Goal: Complete application form: Complete application form

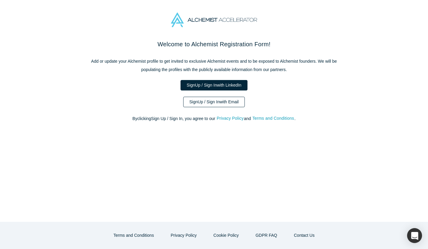
click at [229, 102] on link "Sign Up / Sign In with Email" at bounding box center [214, 102] width 62 height 10
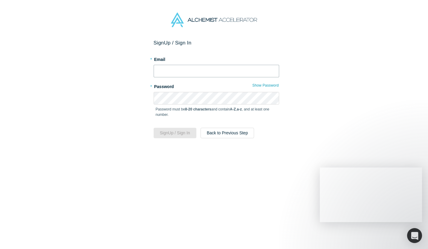
click at [198, 76] on input "text" at bounding box center [216, 71] width 125 height 13
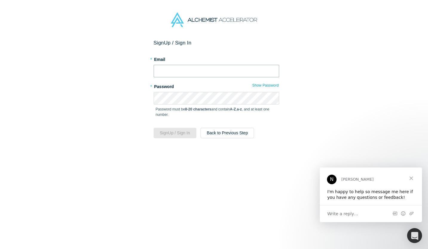
type input "[EMAIL_ADDRESS][DOMAIN_NAME]"
click at [180, 134] on button "Sign Up / Sign In" at bounding box center [175, 133] width 43 height 10
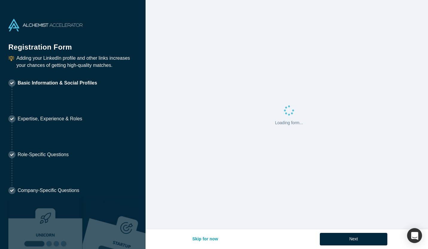
select select "IT"
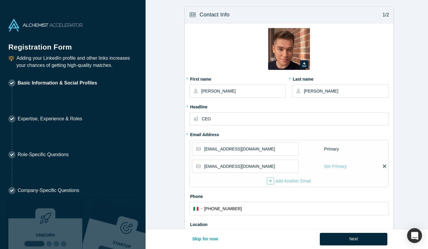
type input "[GEOGRAPHIC_DATA], [GEOGRAPHIC_DATA] of [GEOGRAPHIC_DATA], [GEOGRAPHIC_DATA]"
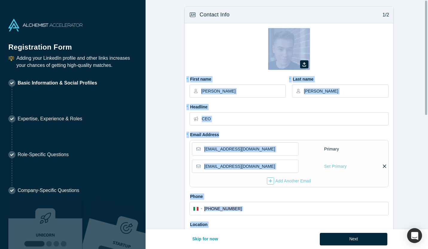
drag, startPoint x: 428, startPoint y: 45, endPoint x: 427, endPoint y: 66, distance: 21.5
click at [427, 66] on div "Contact Info 1/2 Zoom Save Remove Upload New * First name [PERSON_NAME] * Last …" at bounding box center [287, 114] width 282 height 229
drag, startPoint x: 427, startPoint y: 66, endPoint x: 388, endPoint y: 138, distance: 81.7
click at [388, 138] on div "Zoom Save Remove Upload New * First name [PERSON_NAME] * Last name [PERSON_NAME…" at bounding box center [289, 137] width 209 height 229
click at [409, 120] on form "Contact Info 1/2 Zoom Save Remove Upload New * First name [PERSON_NAME] * Last …" at bounding box center [289, 201] width 287 height 391
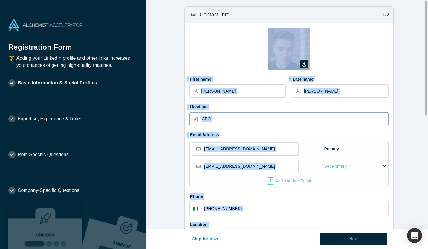
click at [347, 117] on input "CEO" at bounding box center [295, 119] width 186 height 13
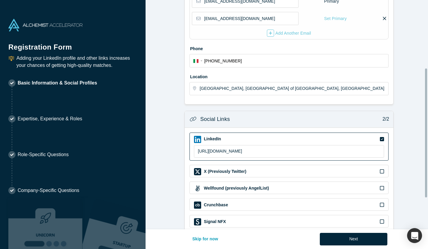
scroll to position [177, 0]
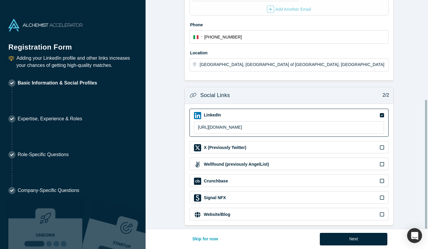
click at [370, 241] on button "Next" at bounding box center [354, 239] width 68 height 13
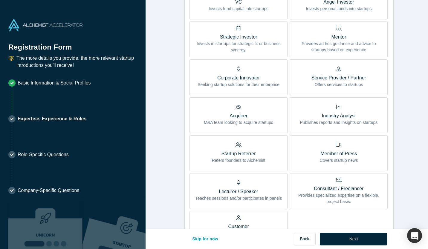
scroll to position [0, 0]
